Goal: Transaction & Acquisition: Purchase product/service

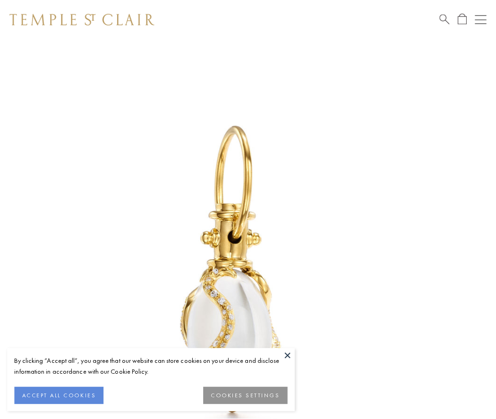
scroll to position [12, 0]
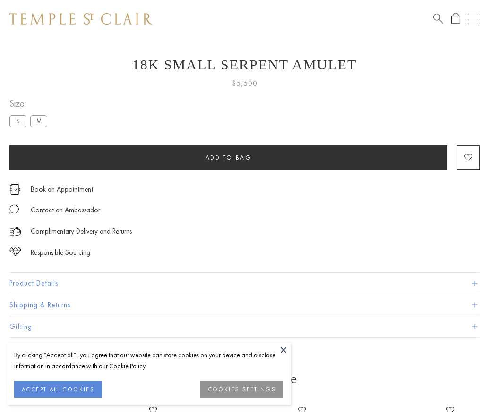
click at [228, 157] on span "Add to bag" at bounding box center [228, 158] width 46 height 8
